Goal: Navigation & Orientation: Understand site structure

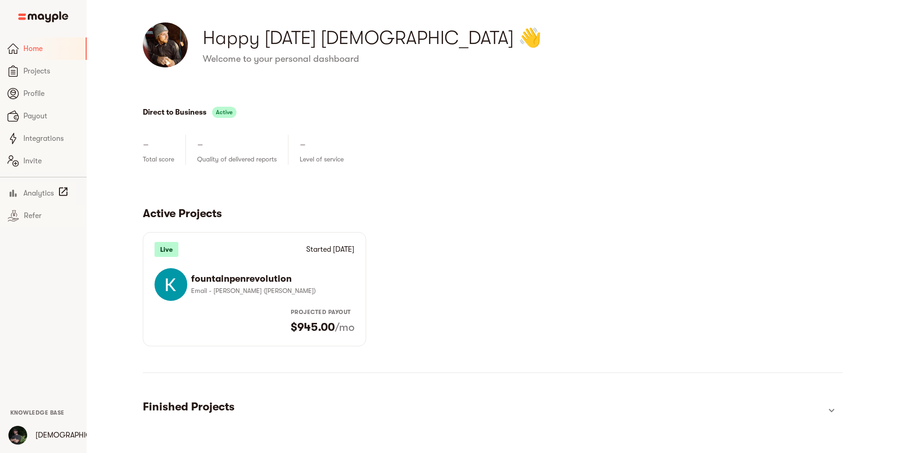
click at [25, 48] on span "Home" at bounding box center [50, 48] width 55 height 11
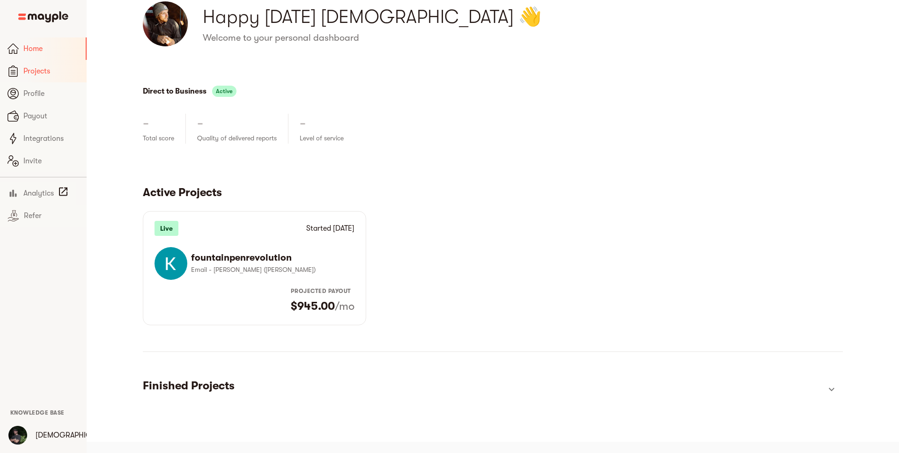
click at [28, 71] on span "Projects" at bounding box center [51, 71] width 56 height 11
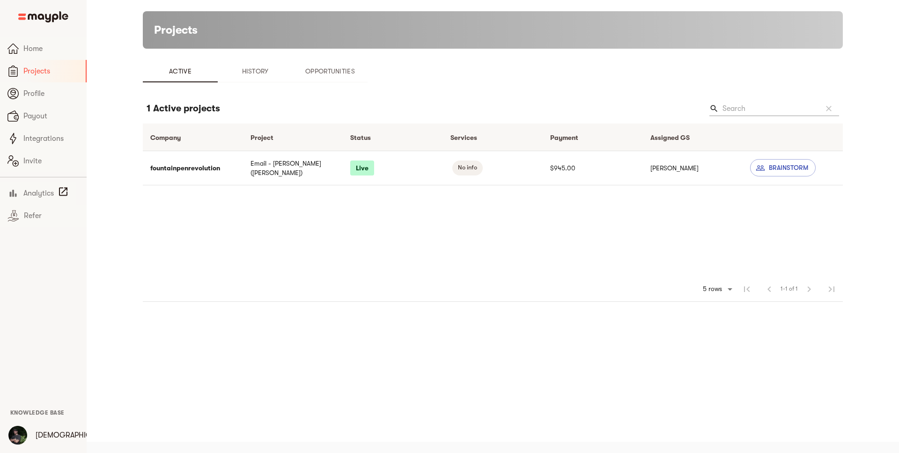
scroll to position [11, 0]
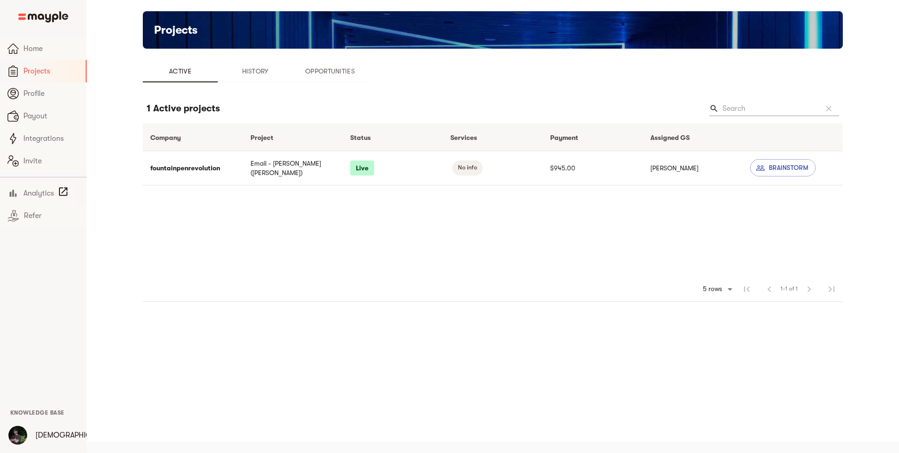
click at [353, 72] on span "Opportunities" at bounding box center [330, 71] width 64 height 11
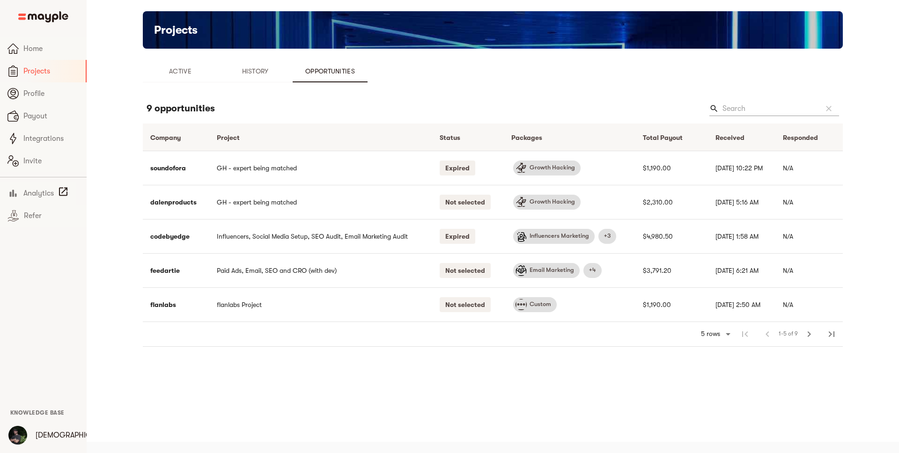
click at [307, 352] on div "9 opportunities search clear Company arrow_downward Project arrow_downward Stat…" at bounding box center [493, 221] width 700 height 279
click at [35, 136] on span "Integrations" at bounding box center [51, 138] width 56 height 11
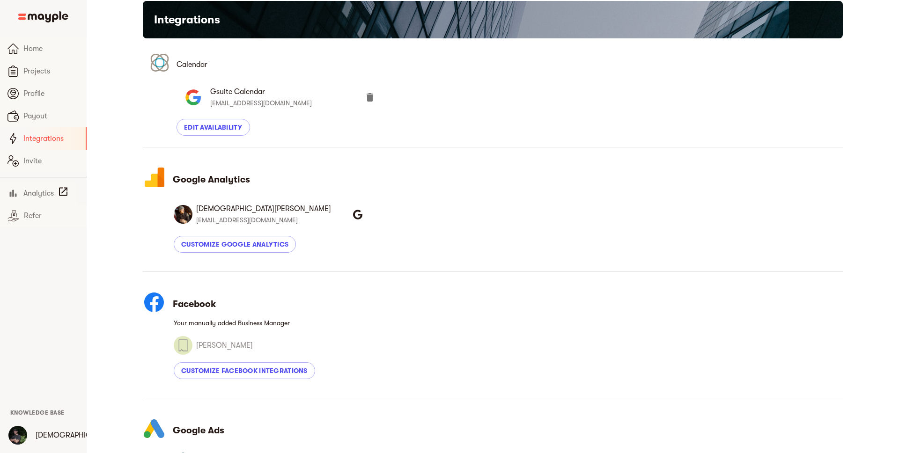
scroll to position [22, 0]
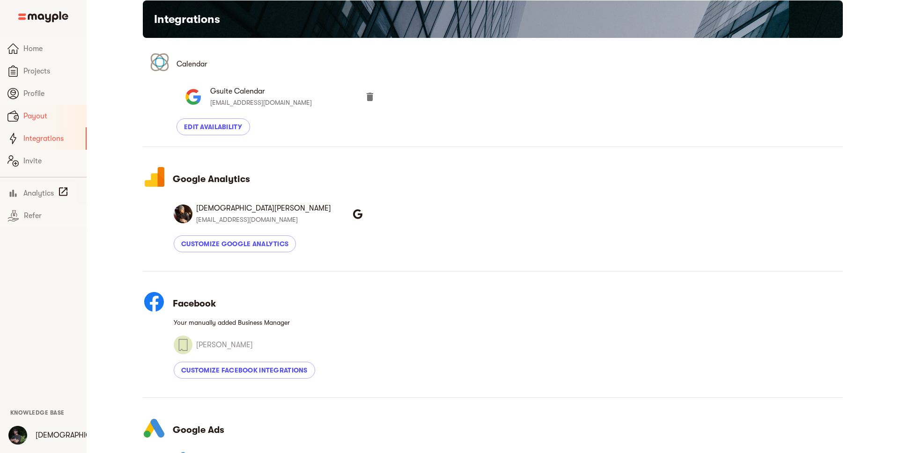
click at [36, 105] on link "Payout" at bounding box center [43, 116] width 87 height 22
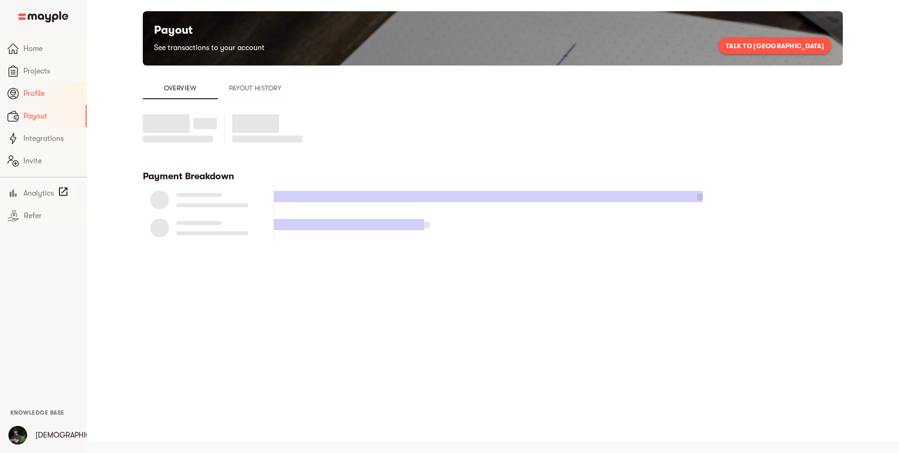
click at [29, 94] on span "Profile" at bounding box center [51, 93] width 56 height 11
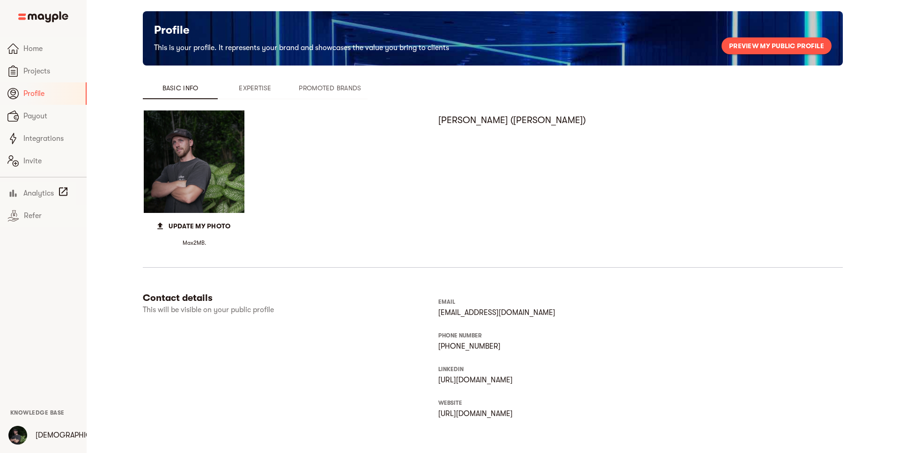
click at [266, 92] on span "Expertise" at bounding box center [255, 87] width 64 height 11
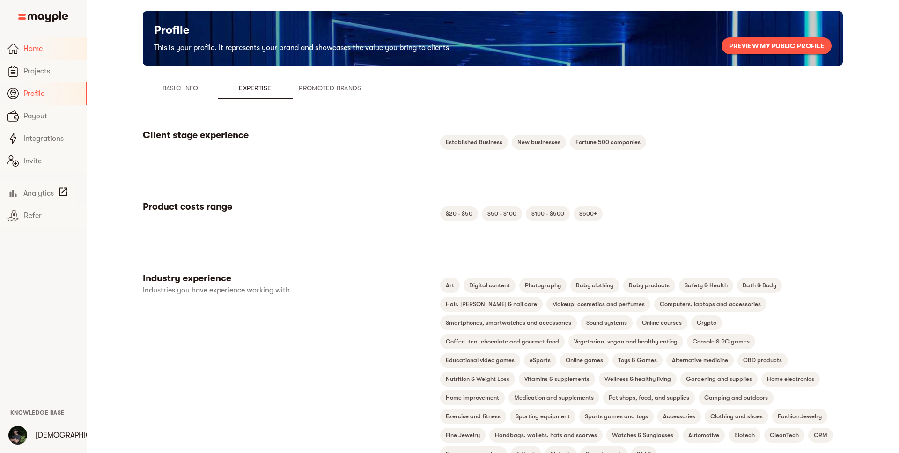
click at [40, 49] on span "Home" at bounding box center [51, 48] width 56 height 11
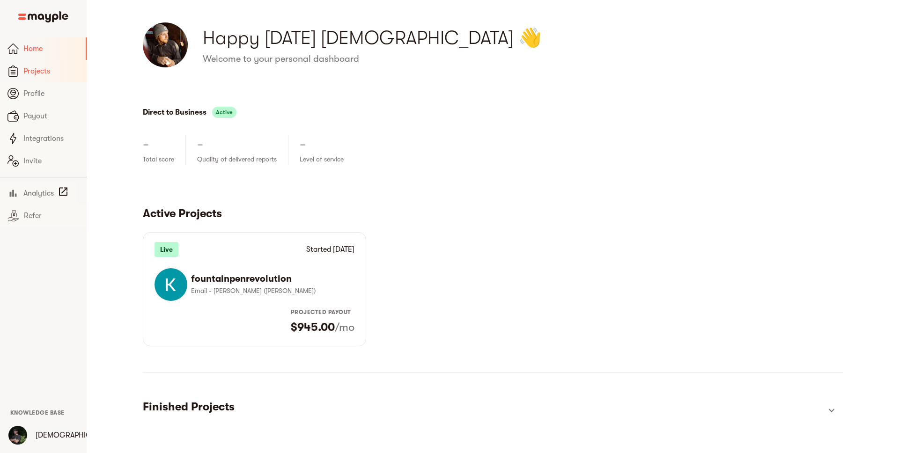
click at [47, 69] on span "Projects" at bounding box center [51, 71] width 56 height 11
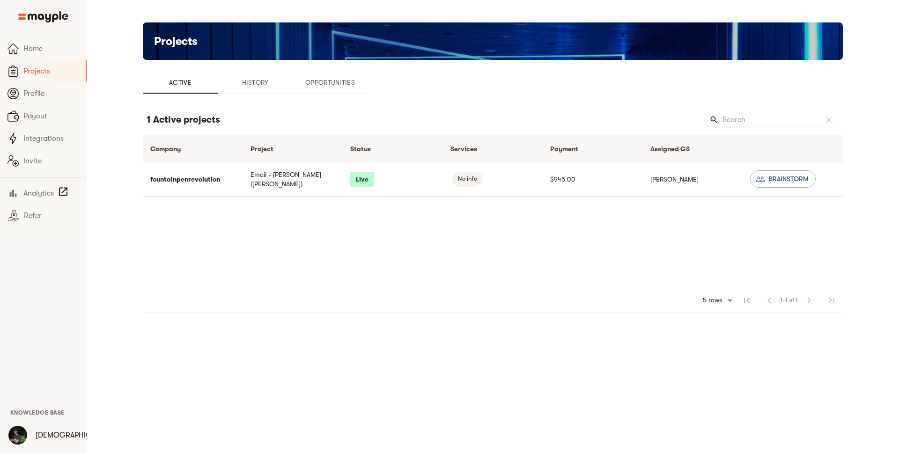
click at [261, 81] on span "History" at bounding box center [255, 82] width 64 height 11
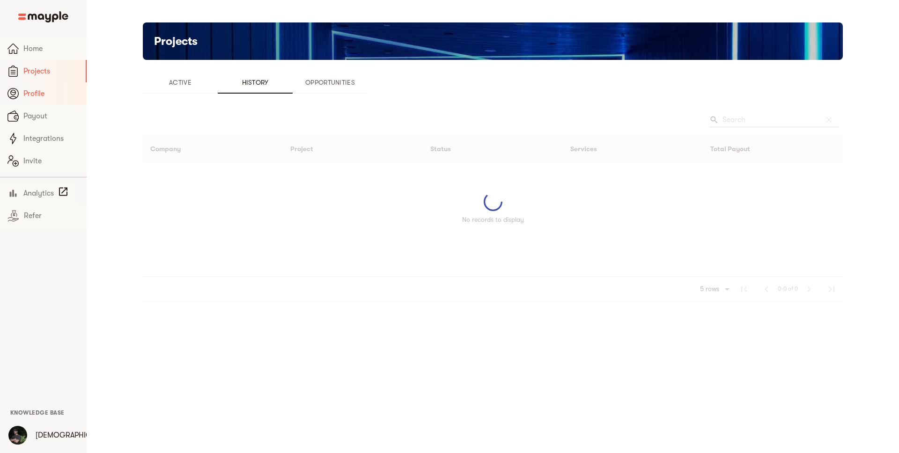
click at [46, 90] on span "Profile" at bounding box center [51, 93] width 56 height 11
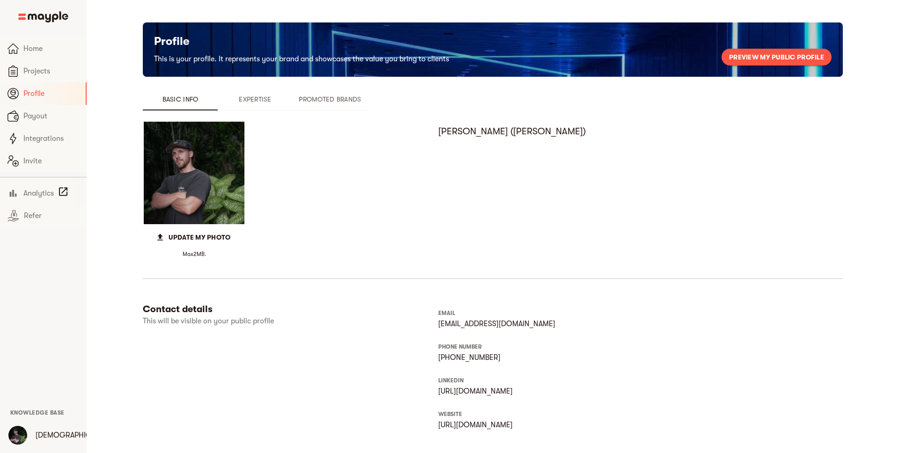
click at [263, 106] on button "Expertise" at bounding box center [255, 99] width 75 height 22
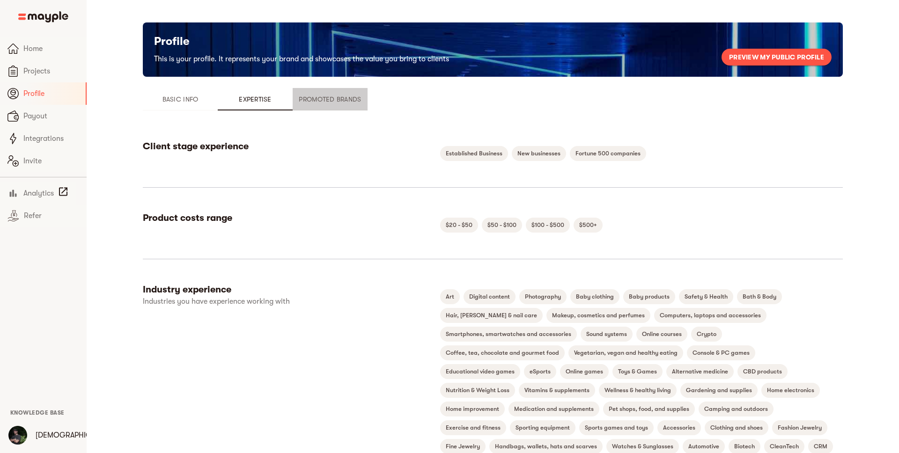
click at [316, 98] on span "Promoted Brands" at bounding box center [330, 99] width 64 height 11
